Goal: Task Accomplishment & Management: Manage account settings

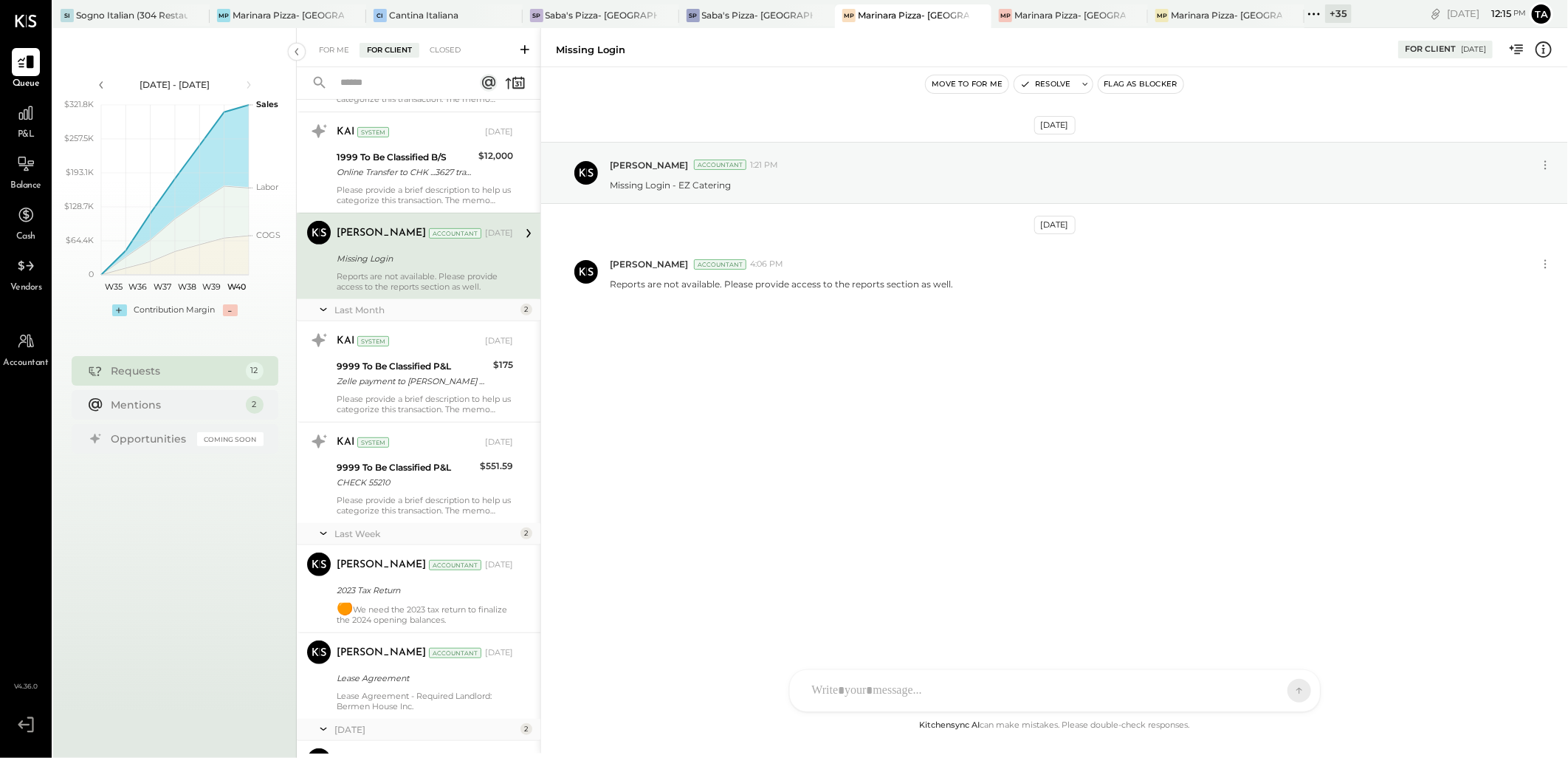
scroll to position [635, 0]
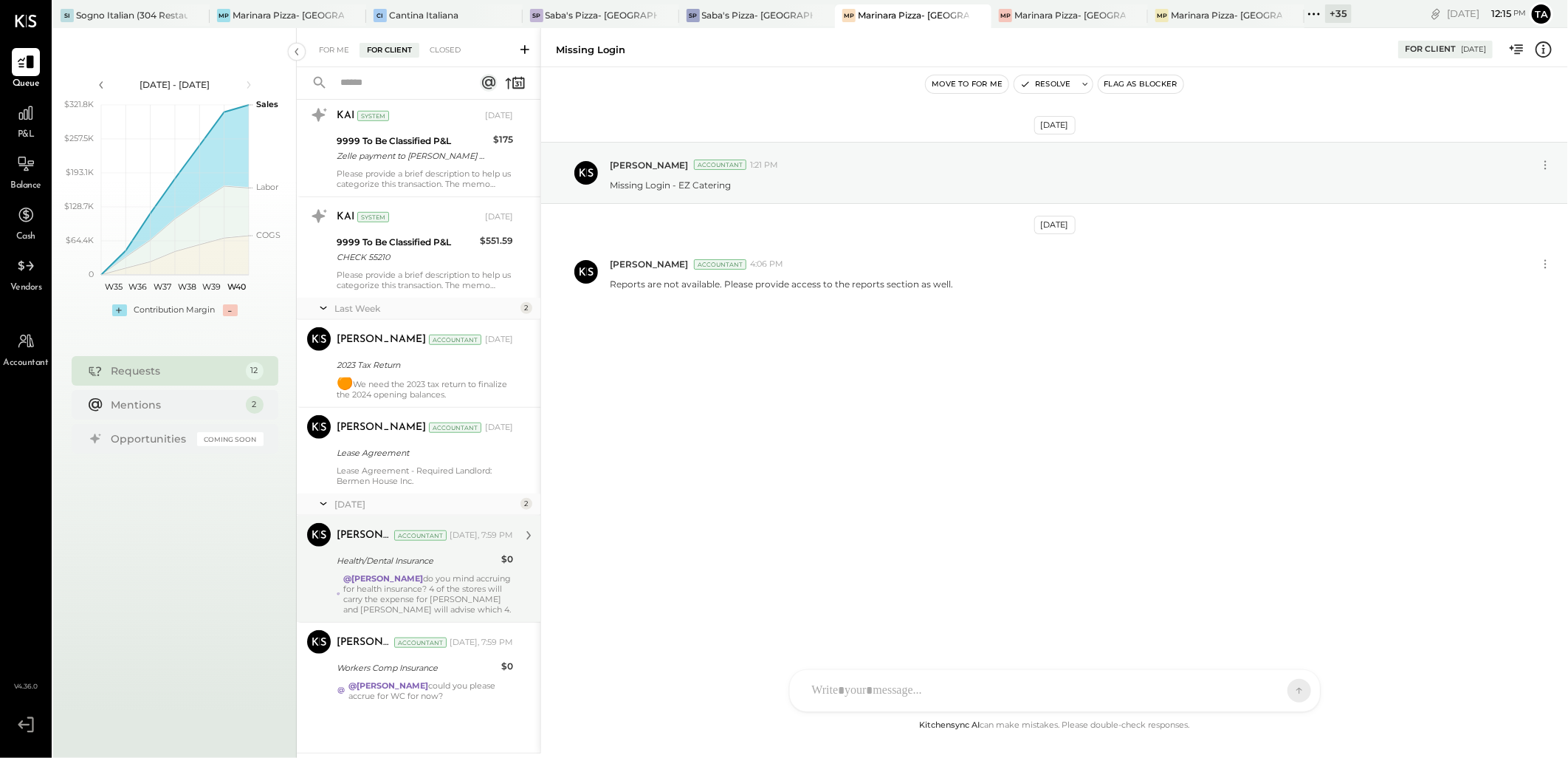
click at [461, 592] on div "@Tarang Padia do you mind accruing for health insurance? 4 of the stores will c…" at bounding box center [428, 593] width 170 height 41
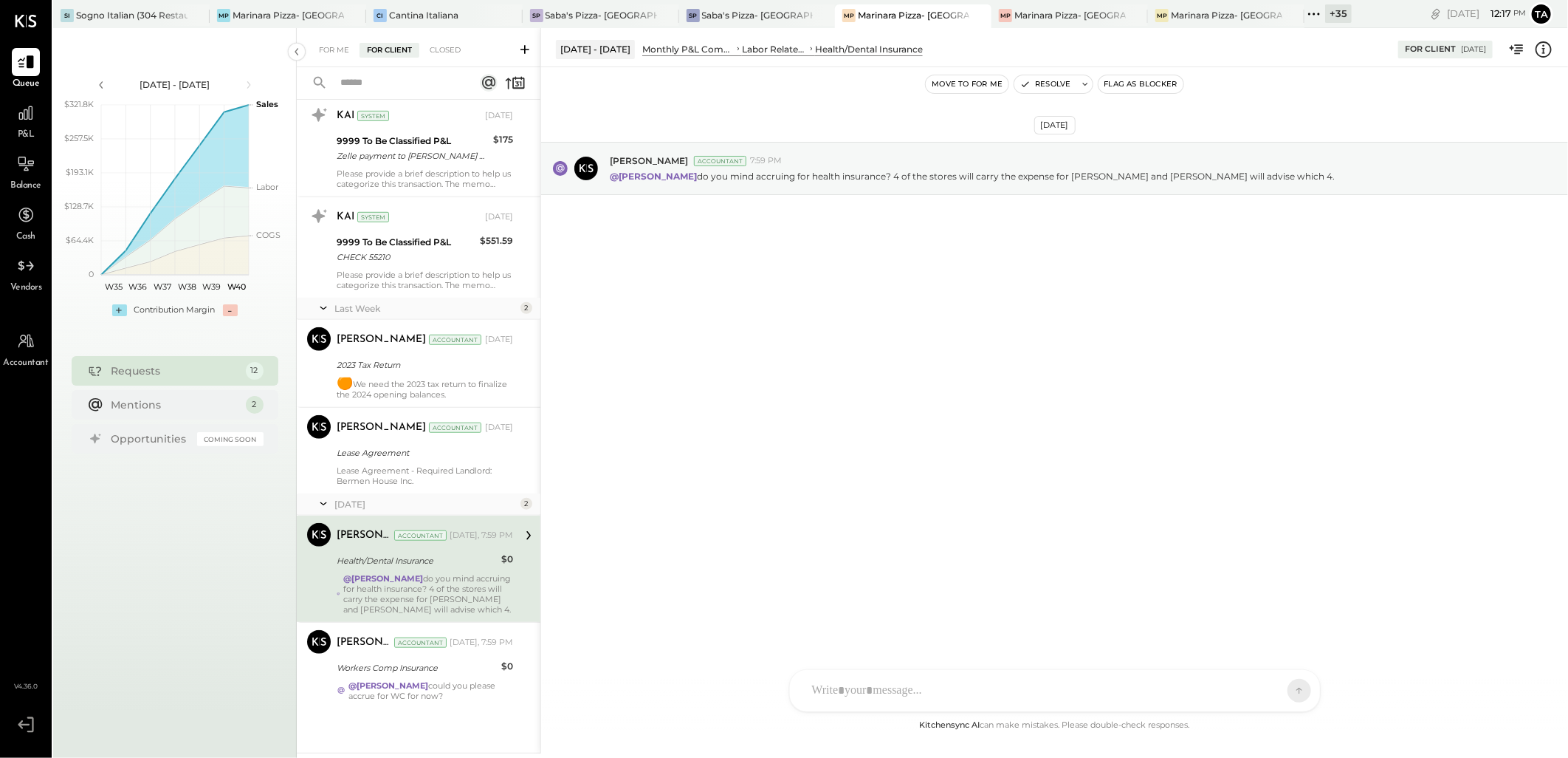
click at [461, 575] on div "@Tarang Padia do you mind accruing for health insurance? 4 of the stores will c…" at bounding box center [428, 593] width 170 height 41
click at [457, 687] on div "@Tarang Padia could you please accrue for WC for now?" at bounding box center [430, 690] width 165 height 20
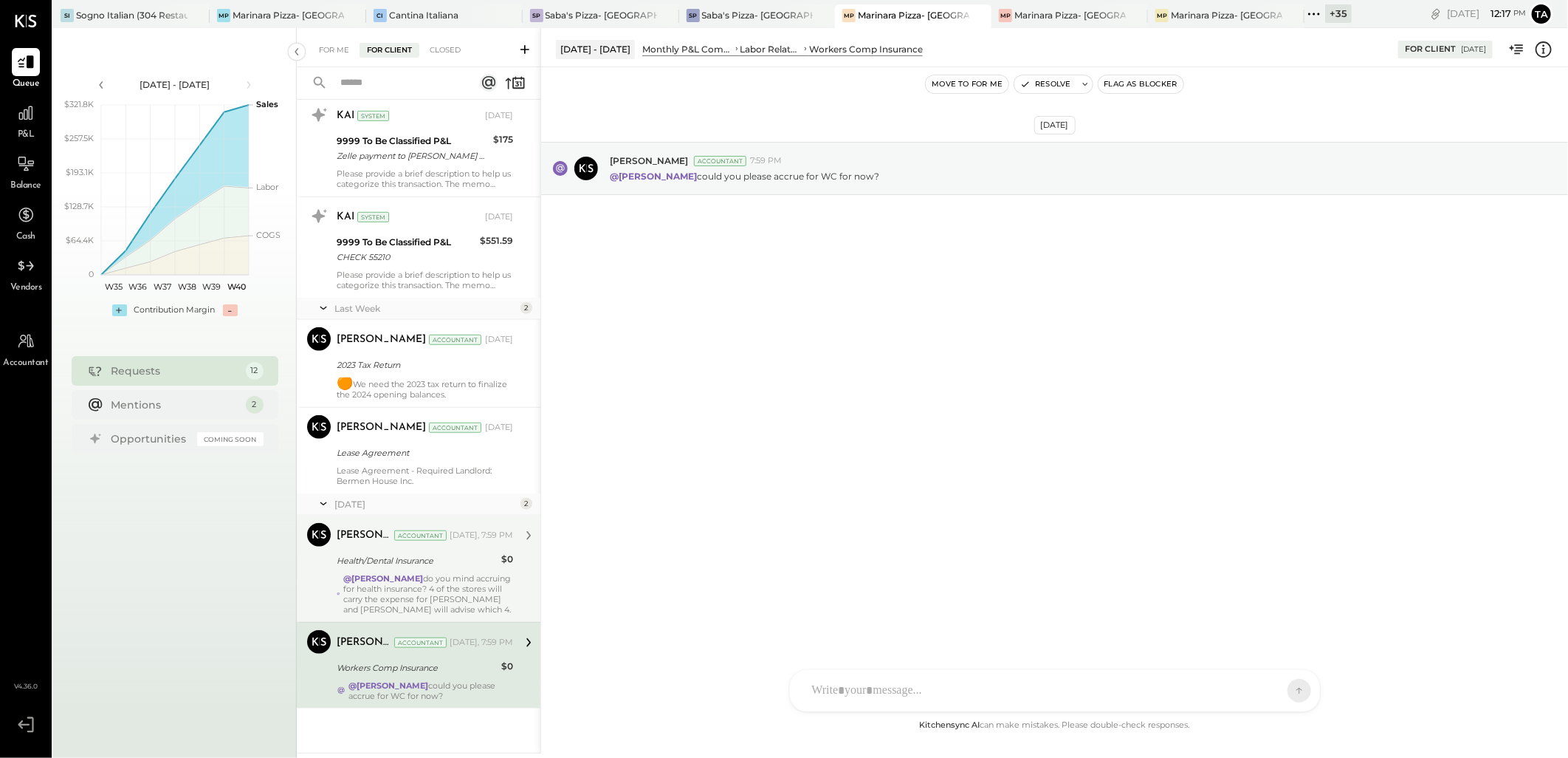
click at [468, 594] on div "@Tarang Padia do you mind accruing for health insurance? 4 of the stores will c…" at bounding box center [428, 593] width 170 height 41
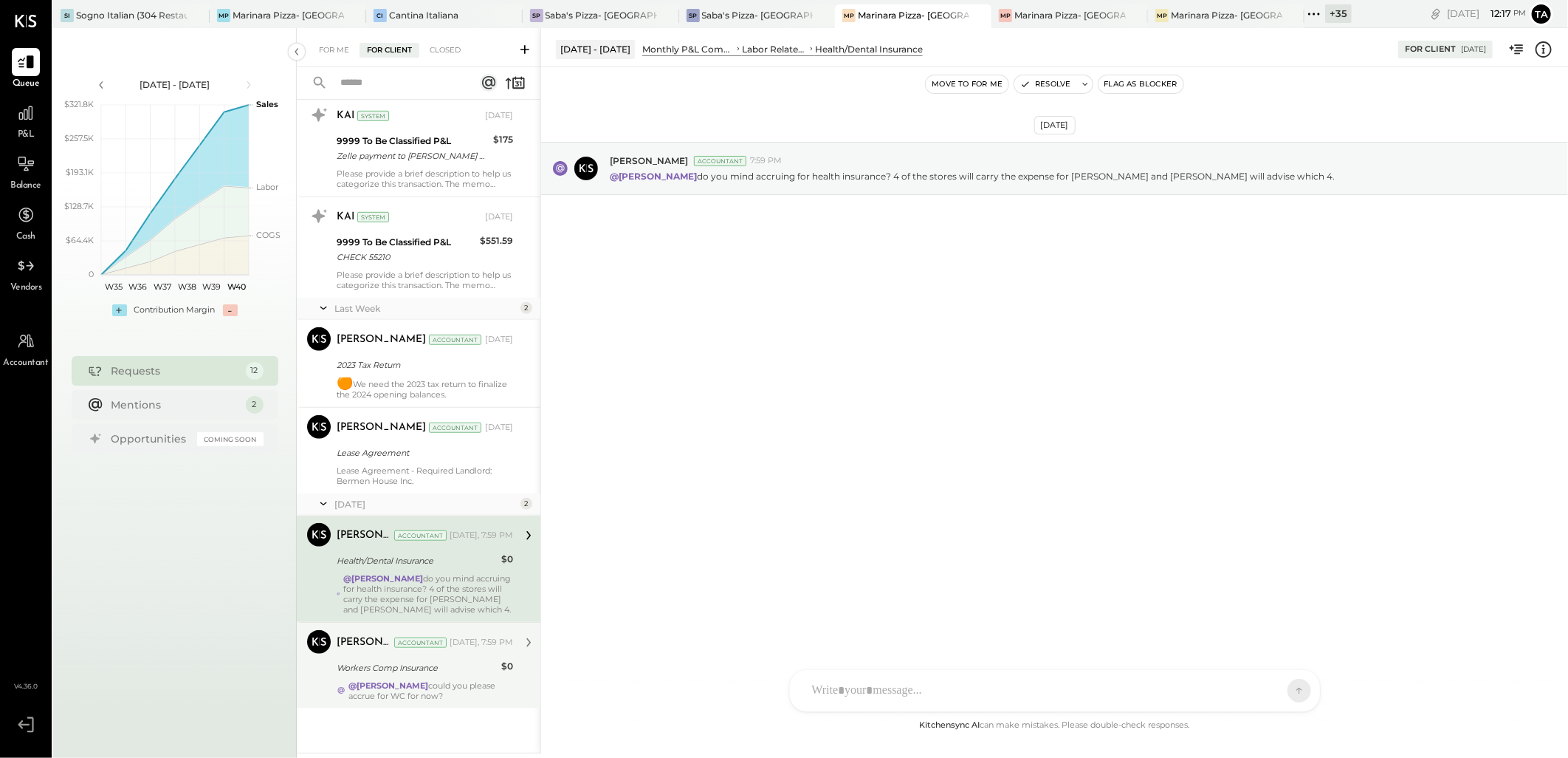
click at [998, 298] on div "Oct 1st, 2025 Margot Bloch Accountant 7:59 PM @Tarang Padia do you mind accruin…" at bounding box center [1054, 204] width 1027 height 202
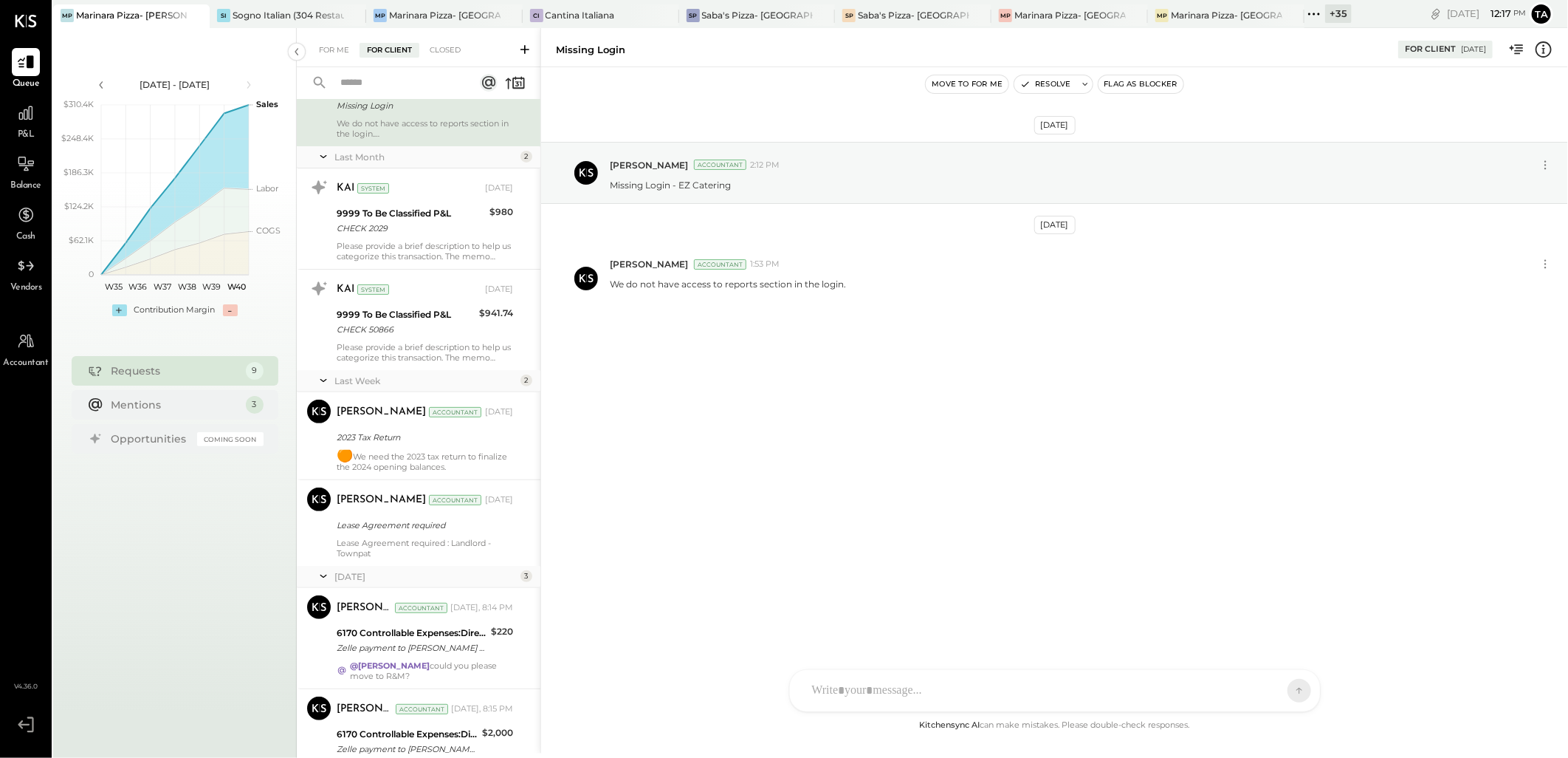
scroll to position [357, 0]
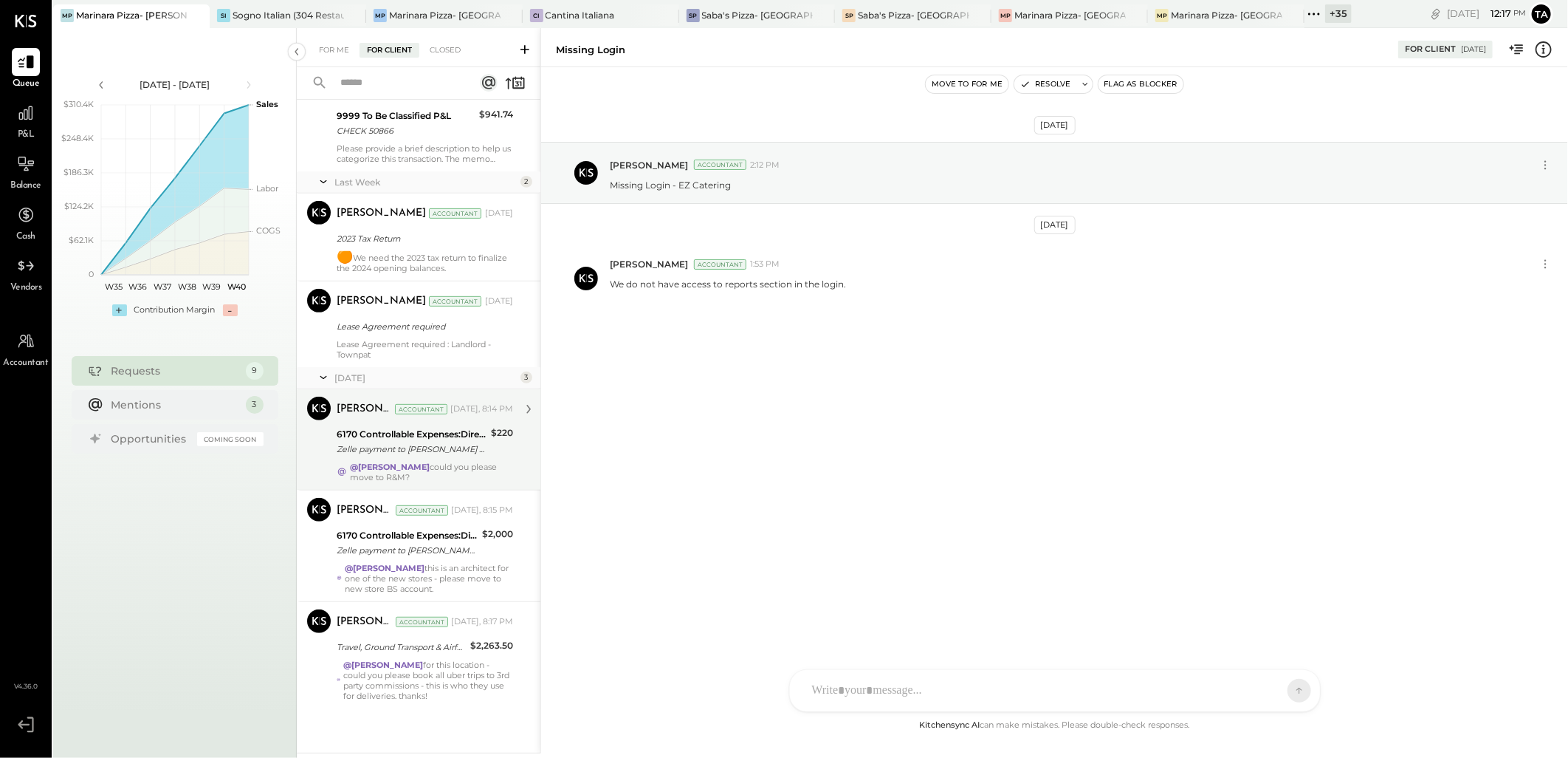
click at [436, 463] on div "@[PERSON_NAME] could you please move to R&M?" at bounding box center [431, 472] width 163 height 20
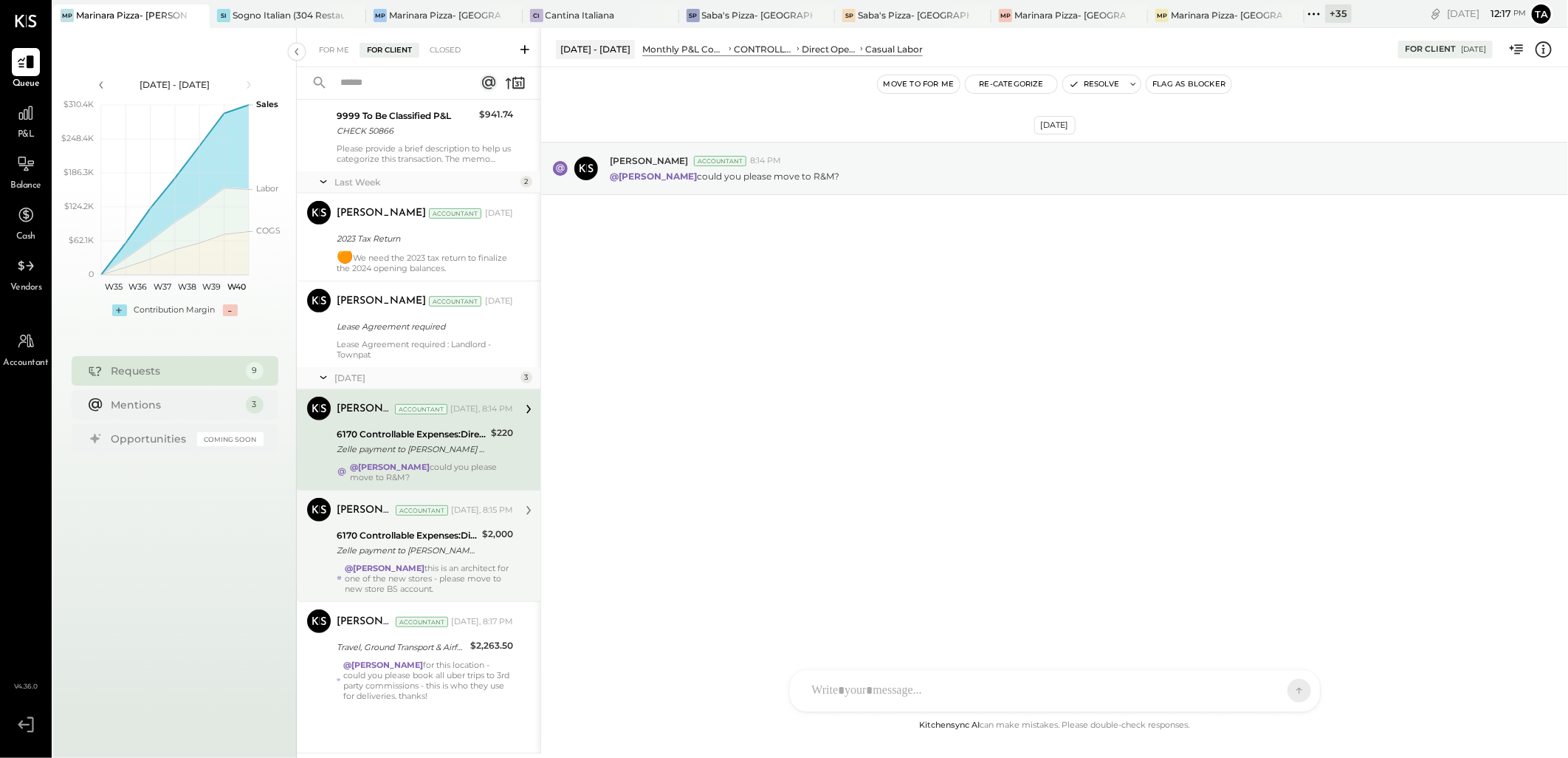
click at [461, 575] on div "@[PERSON_NAME] this is an architect for one of the new stores - please move to …" at bounding box center [429, 578] width 168 height 31
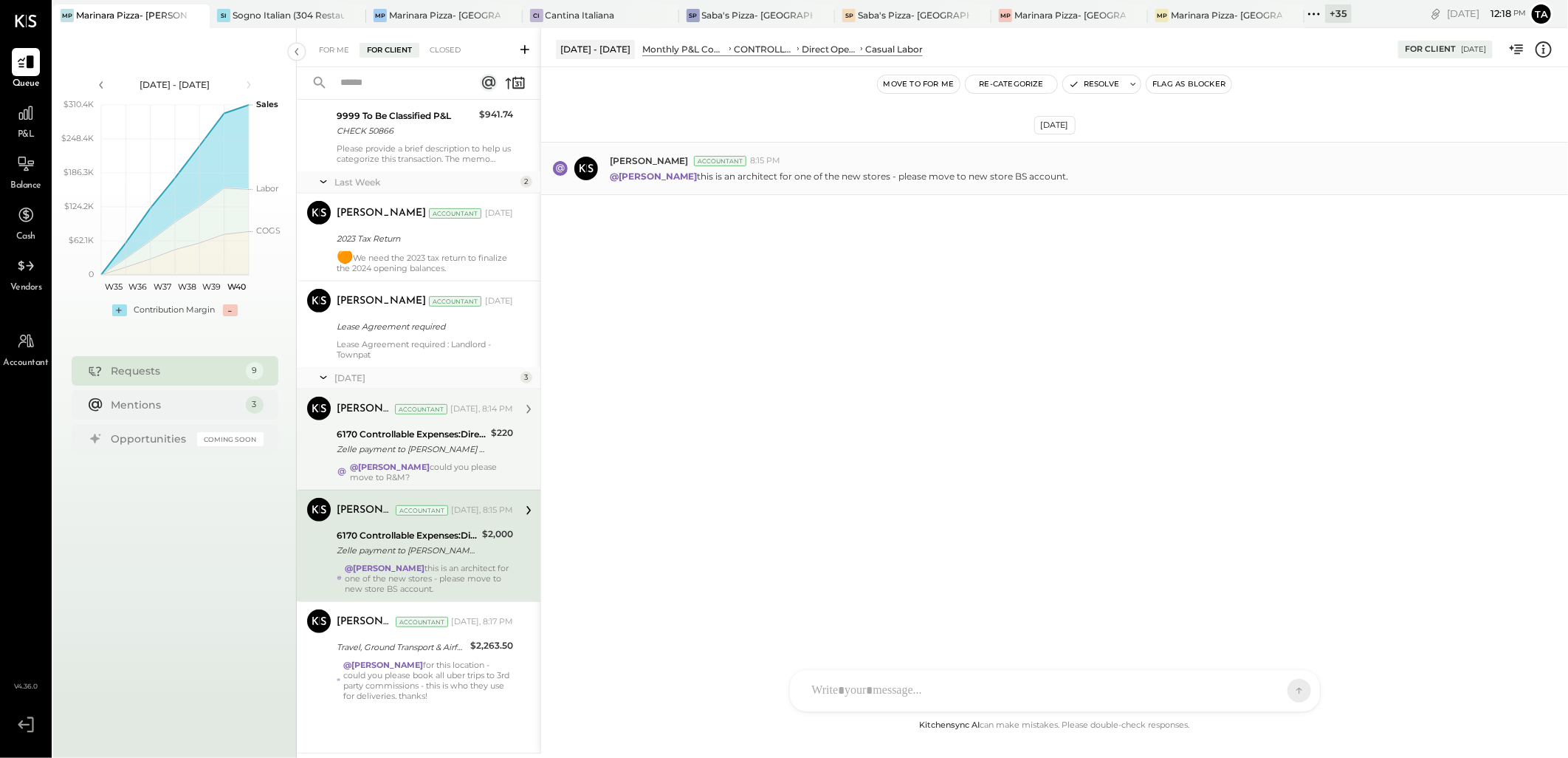
drag, startPoint x: 815, startPoint y: 181, endPoint x: 1051, endPoint y: 171, distance: 236.2
click at [1051, 171] on div "@[PERSON_NAME] this is an architect for one of the new stores - please move to …" at bounding box center [1084, 175] width 947 height 15
click at [1540, 46] on icon at bounding box center [1544, 49] width 19 height 19
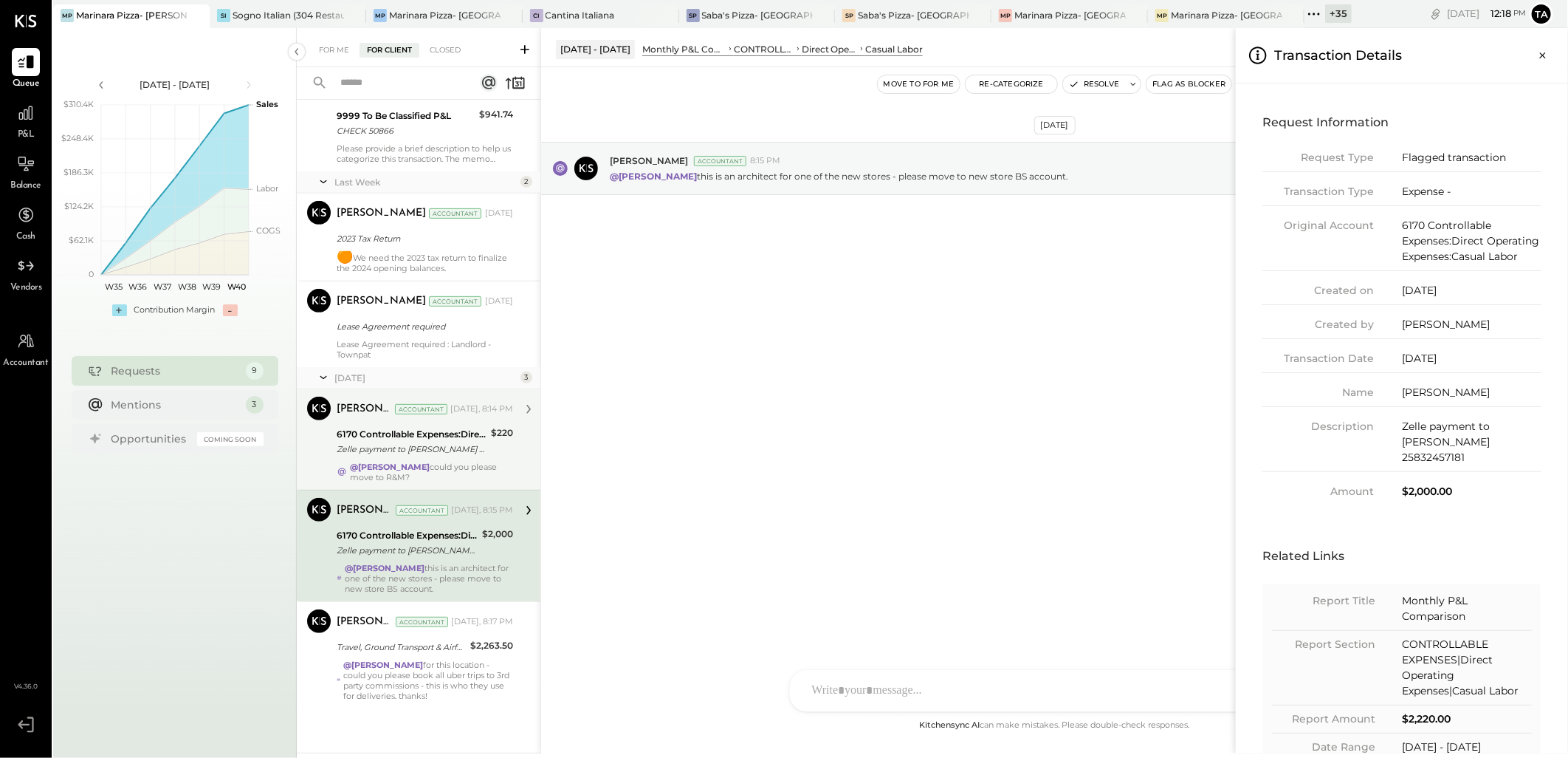
click at [444, 684] on div "For Me For Client Closed Requests [DATE] 2 [PERSON_NAME] Accountant [PERSON_NAM…" at bounding box center [933, 390] width 1272 height 725
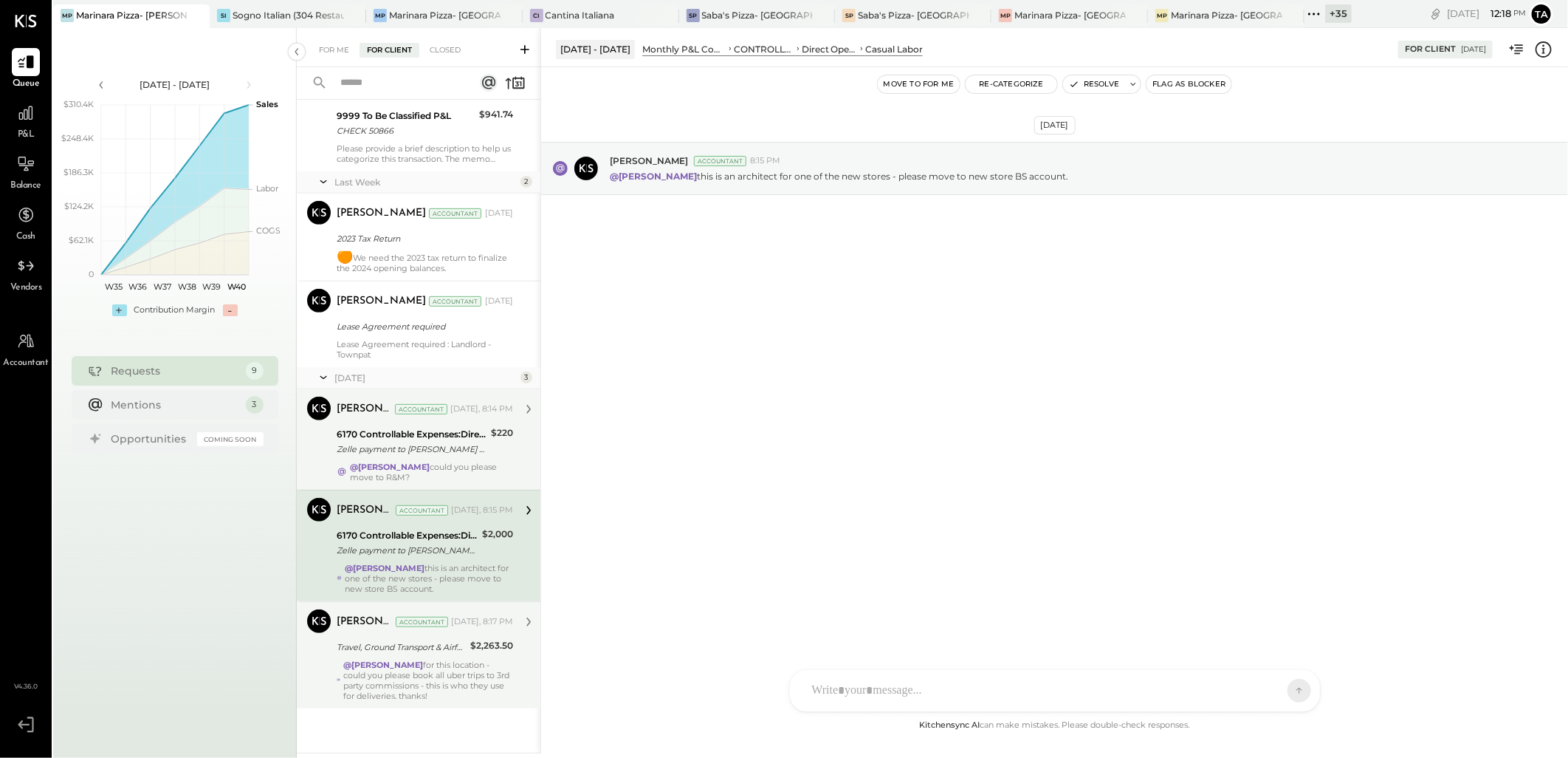
click at [469, 679] on div "@[PERSON_NAME] for this location - could you please book all uber trips to 3rd …" at bounding box center [428, 679] width 170 height 41
